Goal: Check status: Check status

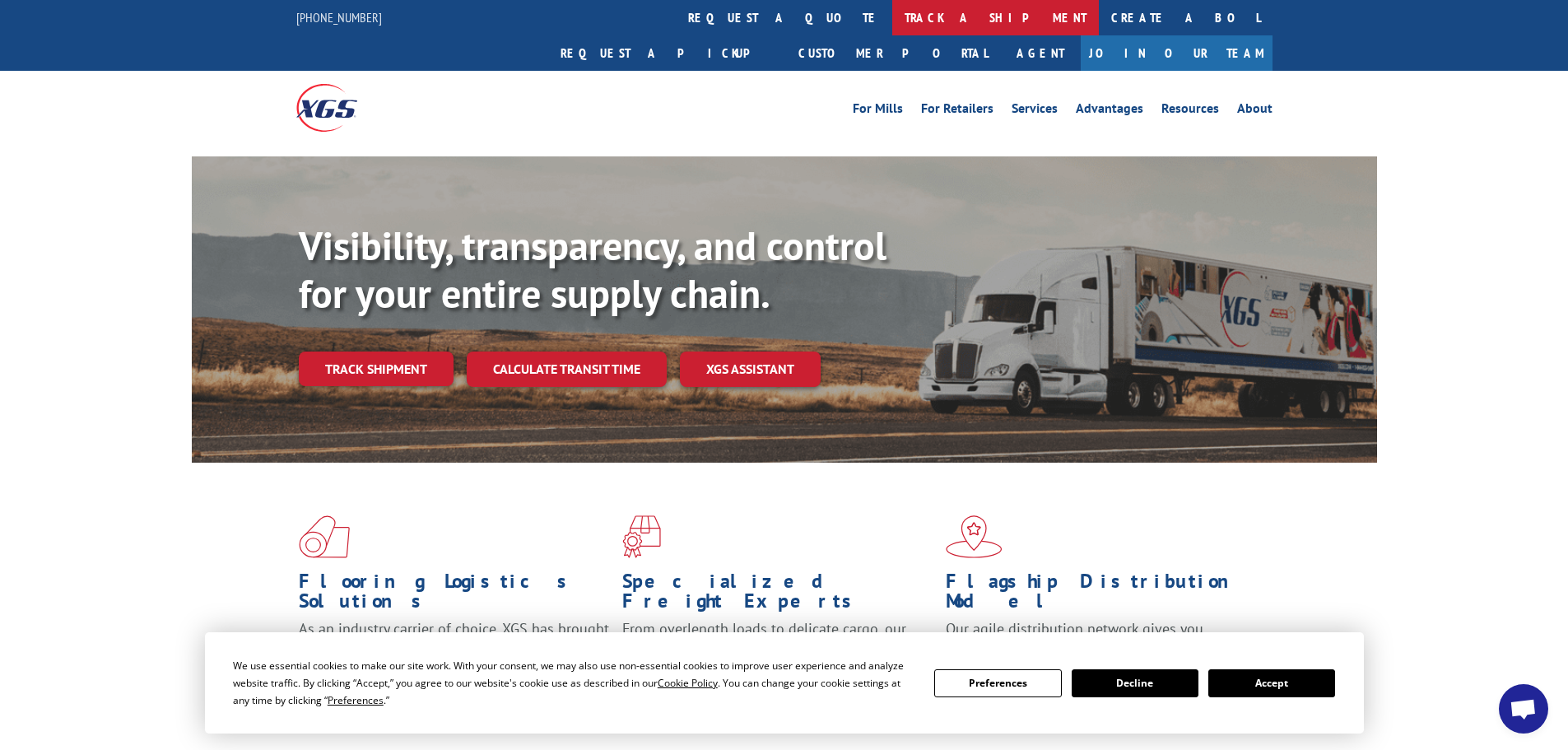
click at [892, 7] on link "track a shipment" at bounding box center [995, 18] width 207 height 35
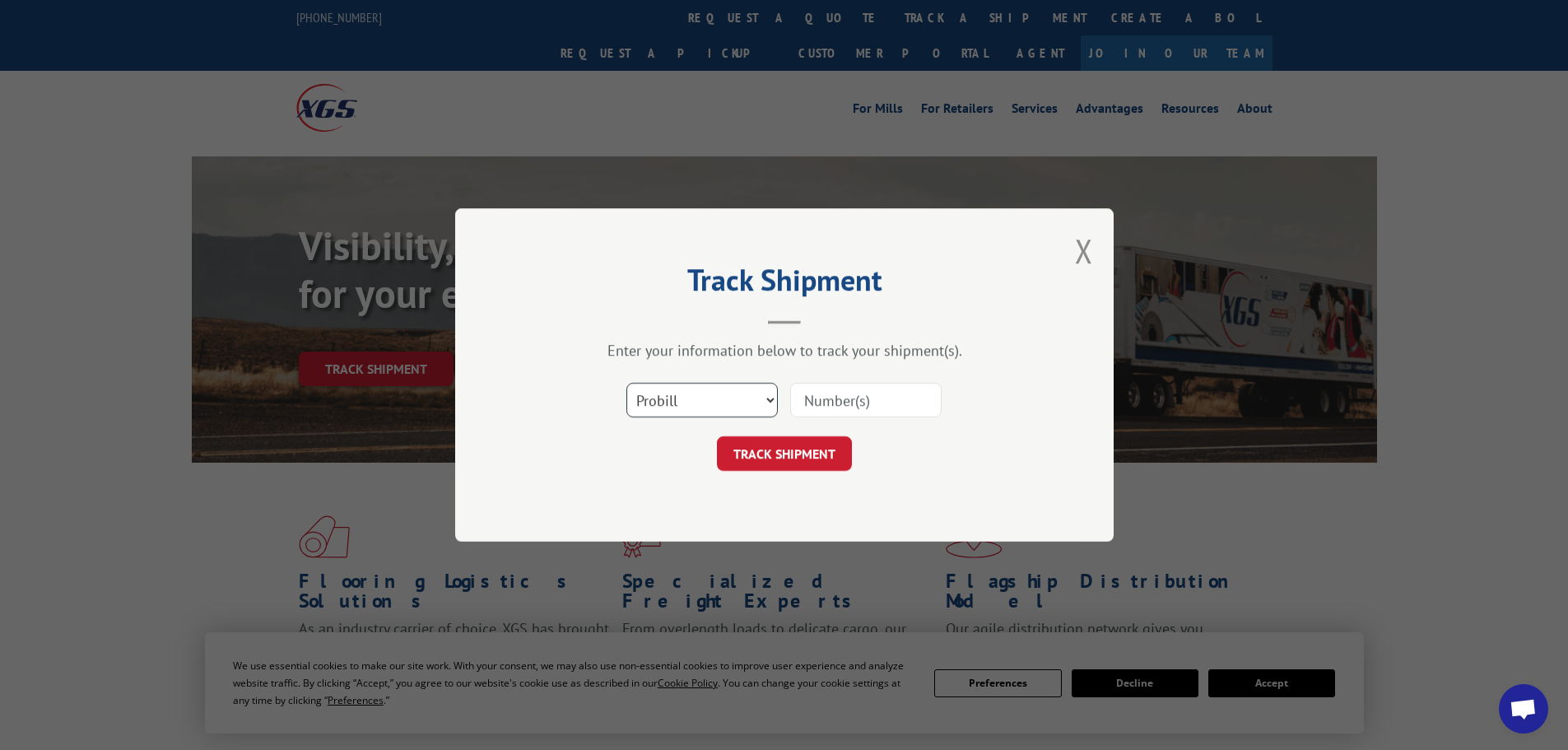
click at [744, 402] on select "Select category... Probill BOL PO" at bounding box center [702, 400] width 152 height 34
select select "bol"
click at [626, 383] on select "Select category... Probill BOL PO" at bounding box center [702, 400] width 152 height 34
click at [816, 406] on input at bounding box center [866, 400] width 152 height 34
paste input "6200043218"
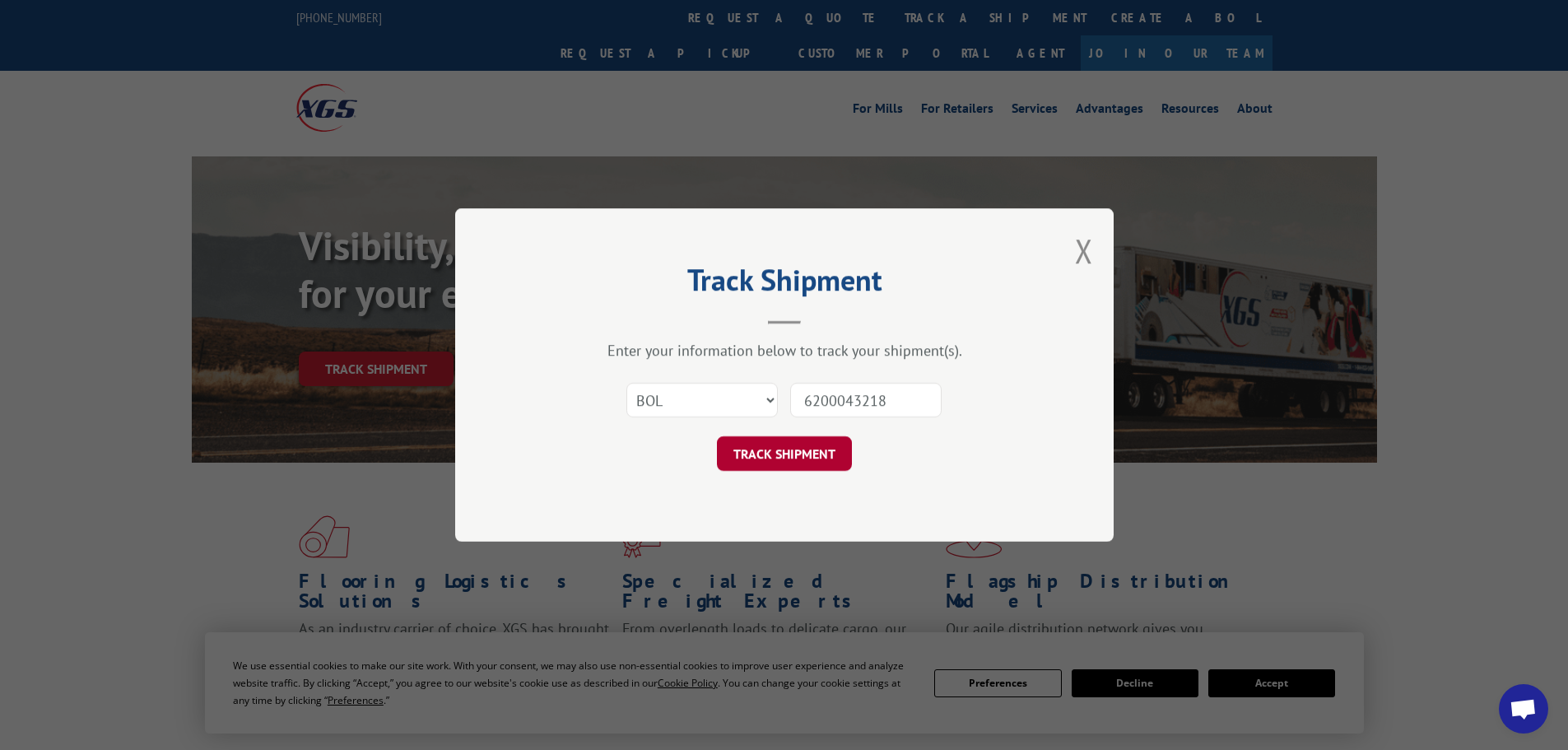
type input "6200043218"
click at [801, 444] on button "TRACK SHIPMENT" at bounding box center [784, 453] width 135 height 34
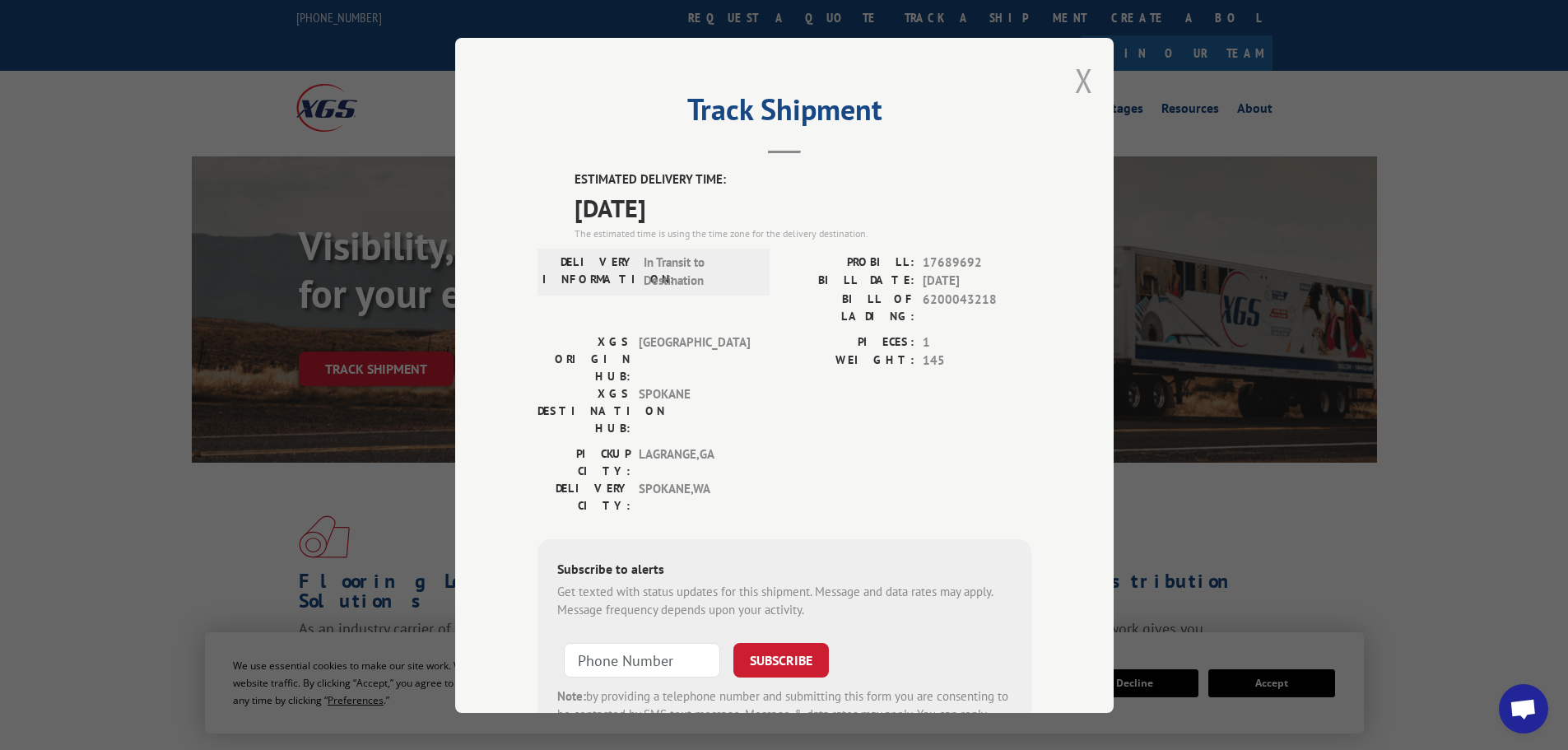
click at [1075, 88] on button "Close modal" at bounding box center [1084, 80] width 18 height 43
